Goal: Task Accomplishment & Management: Complete application form

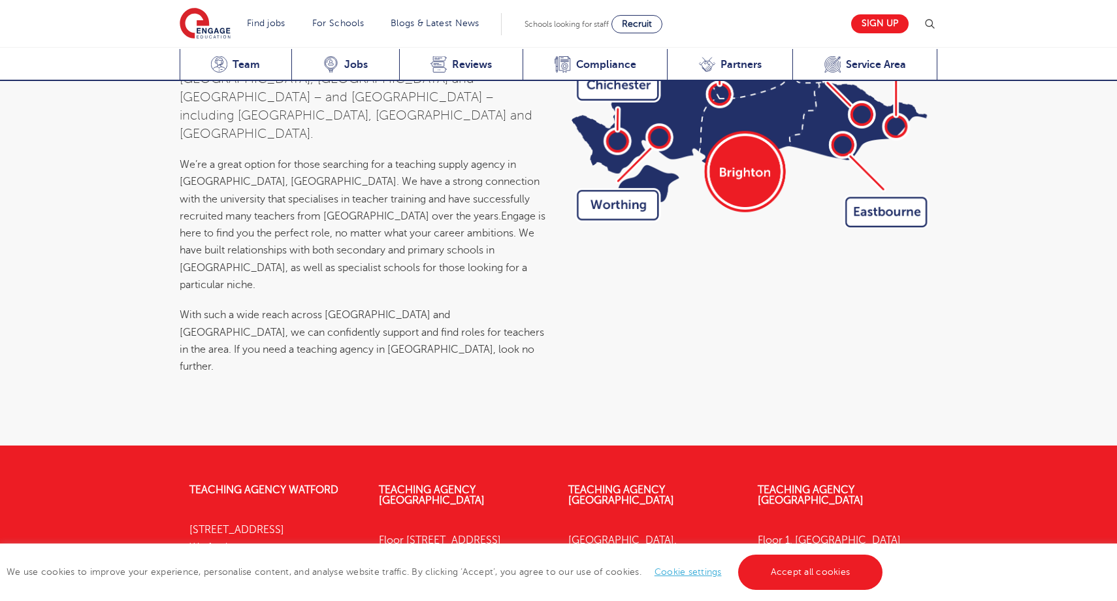
scroll to position [4604, 0]
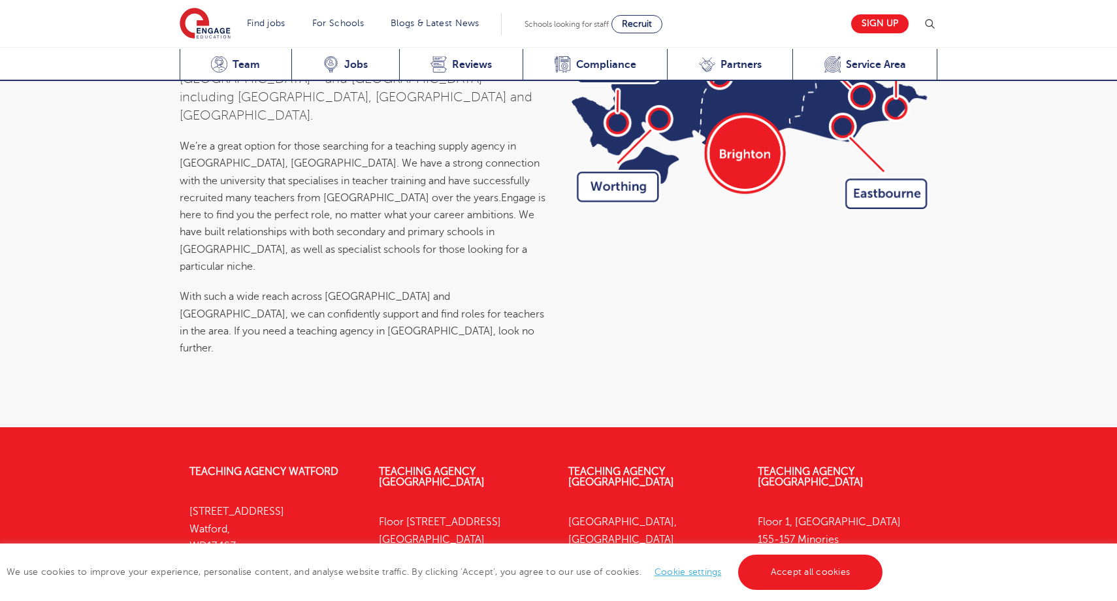
click at [402, 585] on link "Find Us Here" at bounding box center [409, 591] width 61 height 12
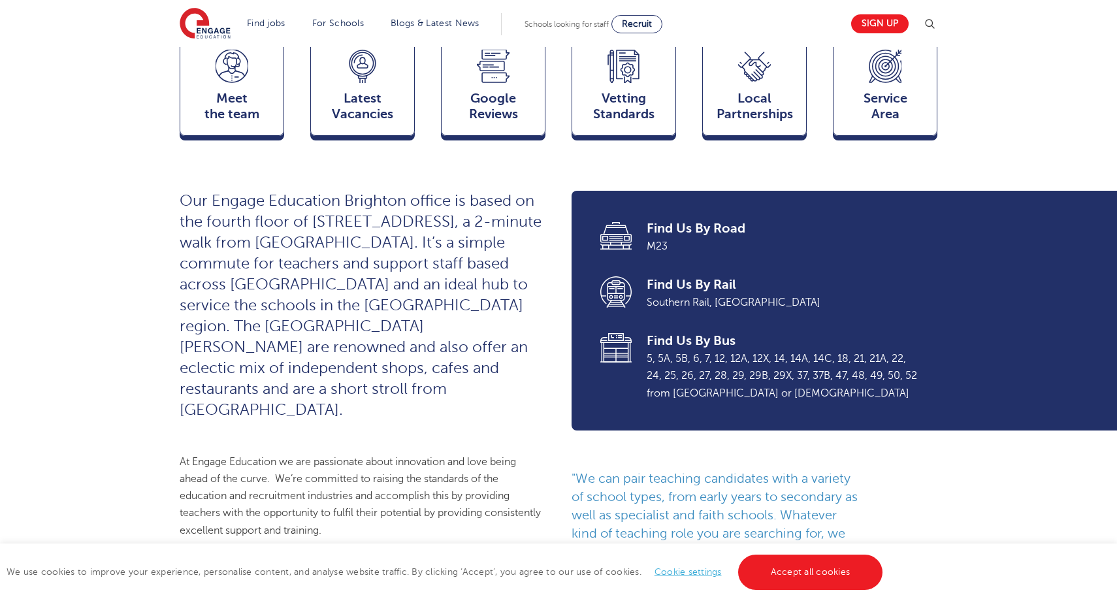
scroll to position [0, 0]
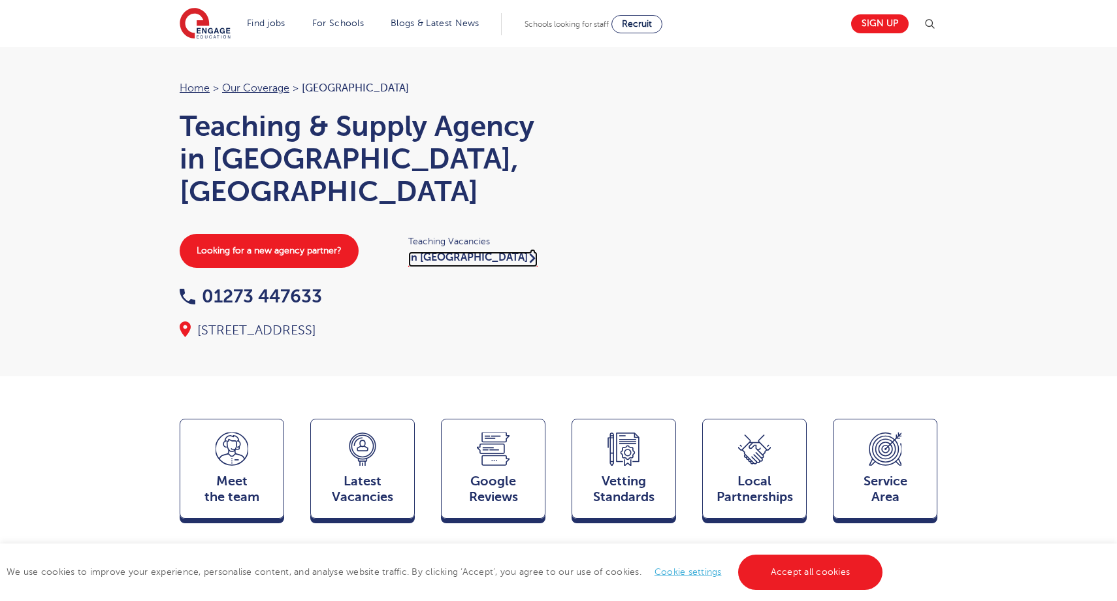
click at [442, 251] on link "in Brighton" at bounding box center [472, 259] width 129 height 16
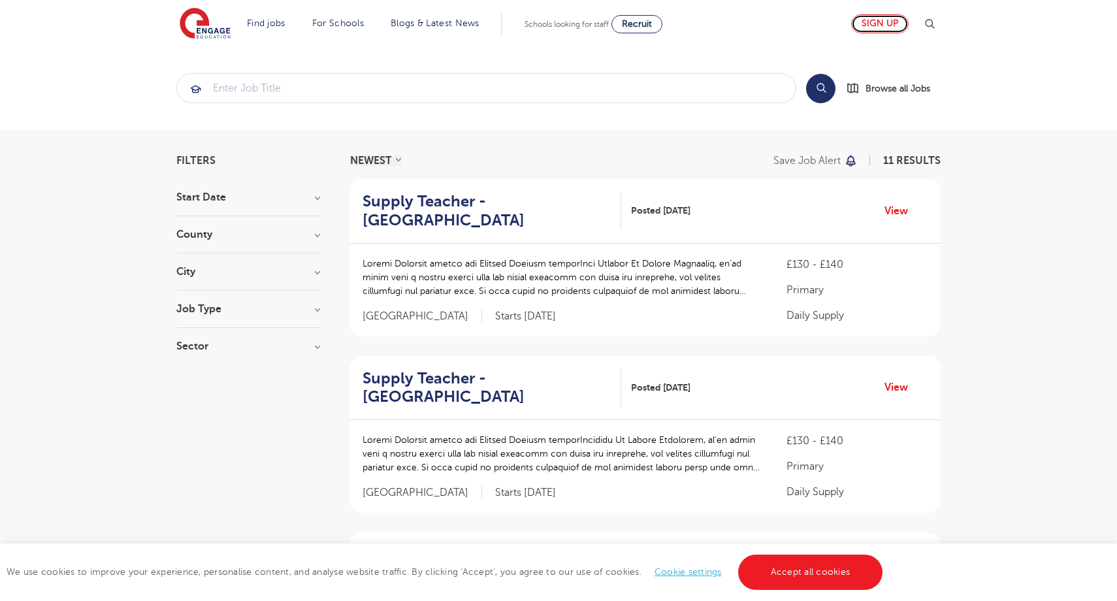
click at [886, 24] on link "Sign up" at bounding box center [879, 23] width 57 height 19
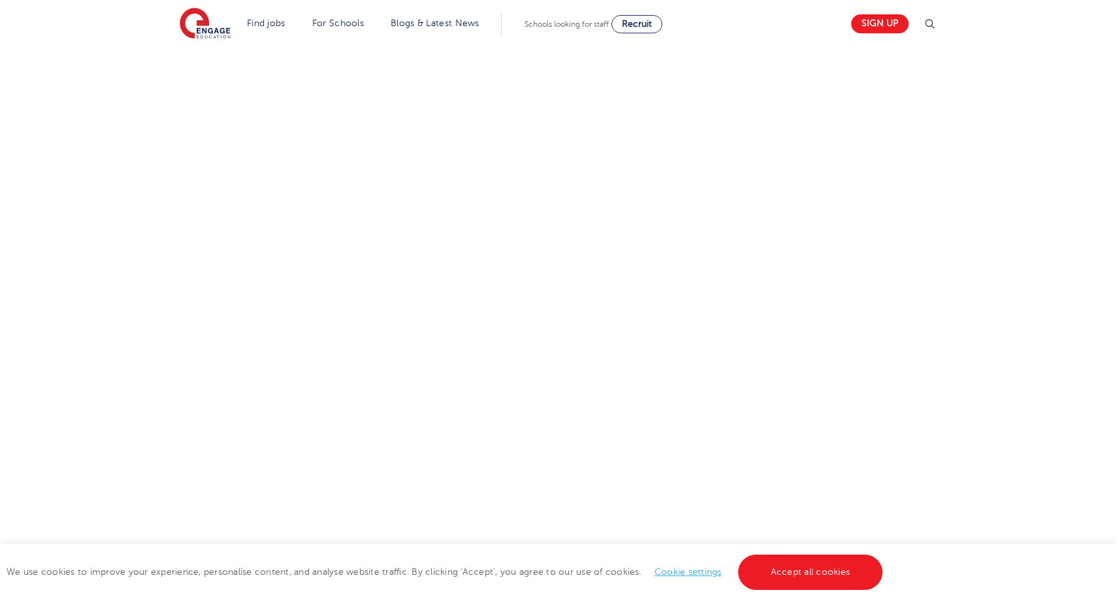
scroll to position [482, 0]
